Goal: Communication & Community: Answer question/provide support

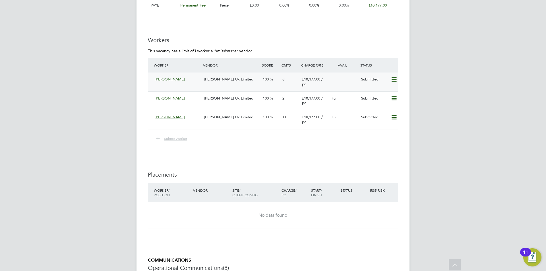
click at [218, 84] on div "Morgan Hunt Uk Limited" at bounding box center [231, 79] width 59 height 9
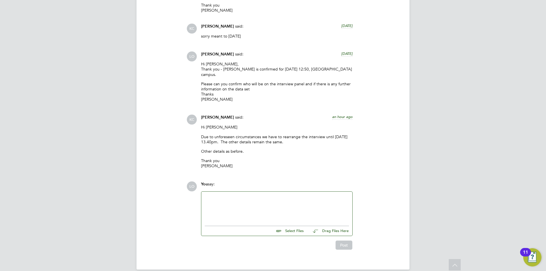
click at [241, 198] on div at bounding box center [277, 207] width 144 height 24
click at [226, 200] on div "thank you - Andy is confirmed for 13:30 on Friday 10th October" at bounding box center [277, 202] width 144 height 5
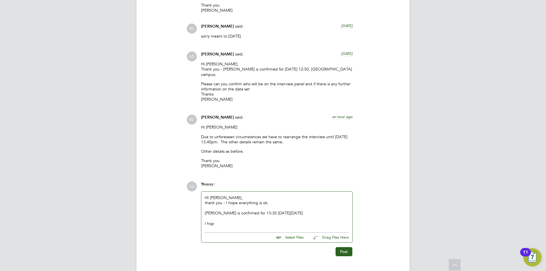
click at [218, 221] on div "I hop" at bounding box center [277, 223] width 144 height 5
click at [205, 200] on div "thank you - I hope everything is ok." at bounding box center [277, 202] width 144 height 5
click at [205, 216] on div at bounding box center [277, 218] width 144 height 5
click at [343, 252] on button "Post" at bounding box center [343, 256] width 17 height 9
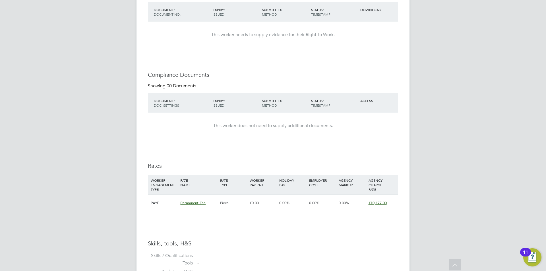
scroll to position [170, 0]
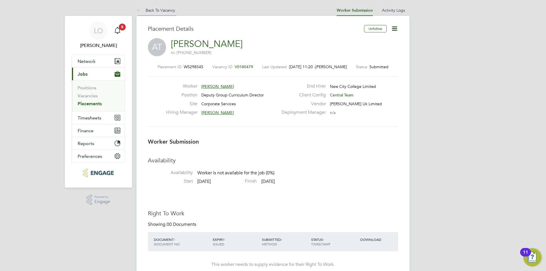
click at [153, 8] on link "Back To Vacancy" at bounding box center [155, 10] width 39 height 5
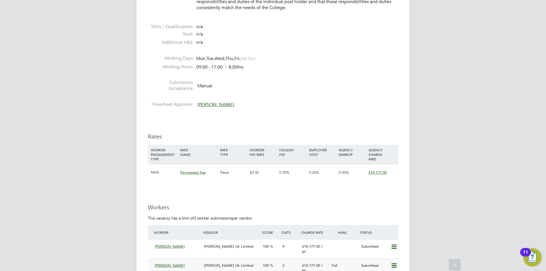
scroll to position [1367, 0]
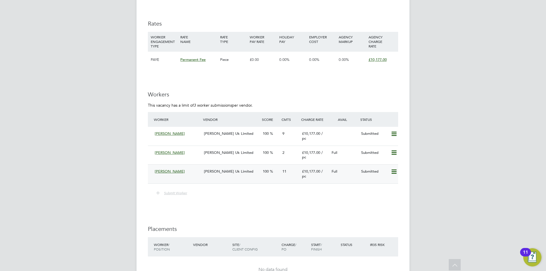
click at [220, 174] on span "Morgan Hunt Uk Limited" at bounding box center [228, 171] width 49 height 5
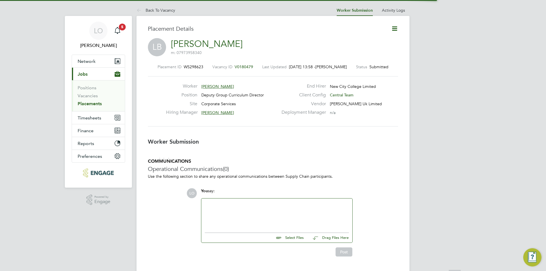
scroll to position [3, 3]
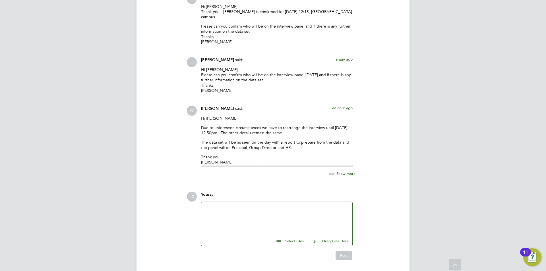
click at [249, 205] on div at bounding box center [277, 217] width 144 height 24
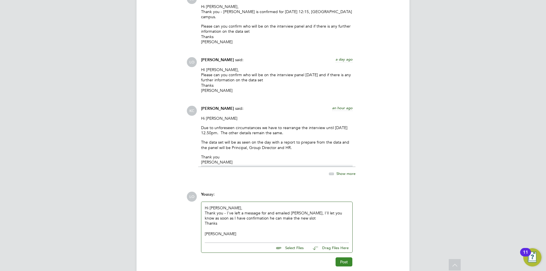
click at [341, 257] on button "Post" at bounding box center [343, 261] width 17 height 9
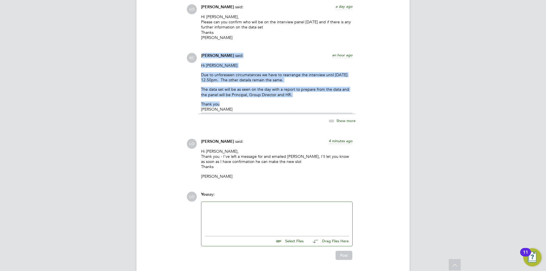
drag, startPoint x: 202, startPoint y: 37, endPoint x: 219, endPoint y: 87, distance: 53.0
click at [221, 88] on div "Kerry Cattle said: an hour ago Hi Luke Due to unforeseen circumstances we have …" at bounding box center [276, 91] width 157 height 77
click at [219, 101] on p "Thank you Kerry" at bounding box center [277, 106] width 152 height 10
drag, startPoint x: 212, startPoint y: 89, endPoint x: 199, endPoint y: 38, distance: 52.3
click at [199, 53] on div "Kerry Cattle said: an hour ago Hi Luke Due to unforeseen circumstances we have …" at bounding box center [276, 91] width 157 height 77
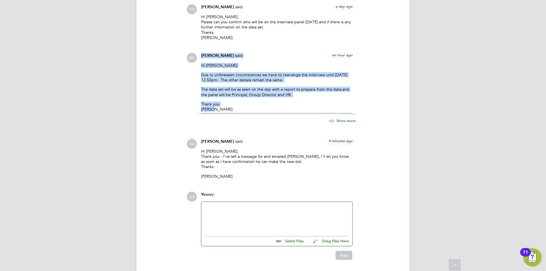
click at [200, 53] on div "Kerry Cattle said: an hour ago Hi Luke Due to unforeseen circumstances we have …" at bounding box center [276, 91] width 157 height 77
click at [201, 53] on div "Kerry Cattle said: an hour ago Hi Luke Due to unforeseen circumstances we have …" at bounding box center [276, 91] width 157 height 77
click at [287, 72] on p "Due to unforeseen circumstances we have to rearrange the interview until Friday…" at bounding box center [277, 77] width 152 height 10
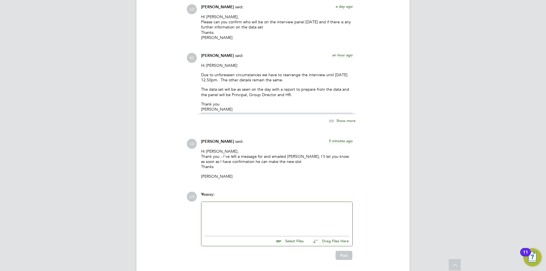
click at [284, 72] on p "Due to unforeseen circumstances we have to rearrange the interview until Friday…" at bounding box center [277, 77] width 152 height 10
click at [278, 72] on p "Due to unforeseen circumstances we have to rearrange the interview until Friday…" at bounding box center [277, 77] width 152 height 10
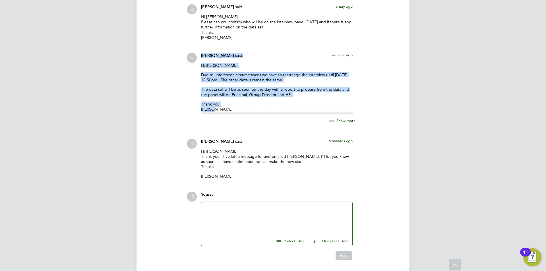
drag, startPoint x: 218, startPoint y: 90, endPoint x: 200, endPoint y: 38, distance: 55.8
click at [200, 53] on div "Kerry Cattle said: an hour ago Hi Luke Due to unforeseen circumstances we have …" at bounding box center [276, 91] width 157 height 77
click at [202, 53] on span "Kerry Cattle" at bounding box center [217, 55] width 33 height 5
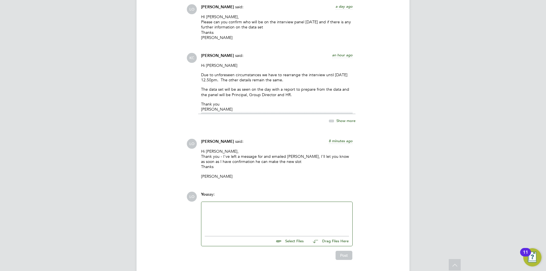
click at [267, 205] on div at bounding box center [277, 217] width 144 height 24
click at [346, 252] on button "Post" at bounding box center [343, 256] width 17 height 9
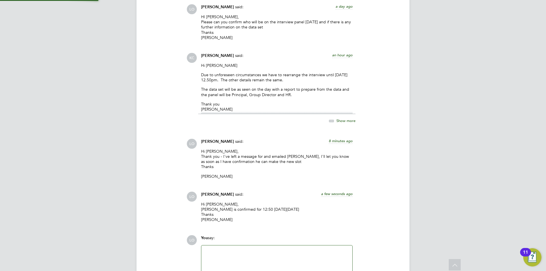
scroll to position [1045, 0]
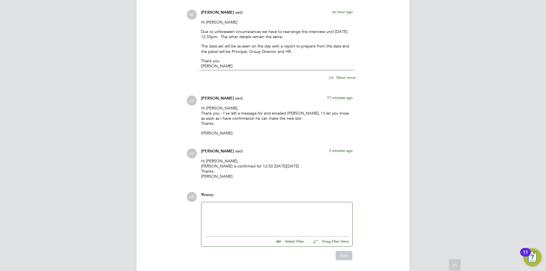
drag, startPoint x: 246, startPoint y: 149, endPoint x: 300, endPoint y: 150, distance: 54.6
click at [300, 158] on p "Hi Kerry, Lee Bird is confirmed for 12:50 on Friday 10th October Thanks Luke" at bounding box center [277, 168] width 152 height 21
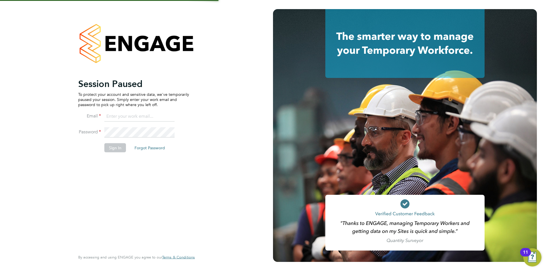
type input "[EMAIL_ADDRESS][PERSON_NAME][DOMAIN_NAME]"
